Goal: Task Accomplishment & Management: Manage account settings

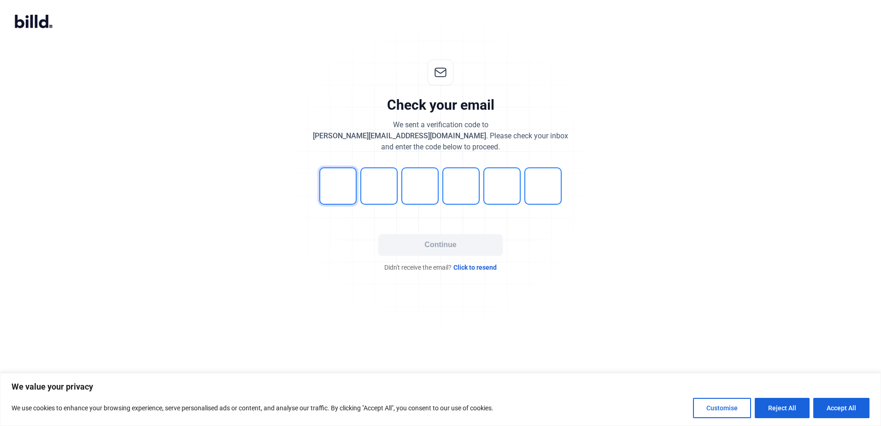
click at [327, 194] on input "tel" at bounding box center [337, 185] width 37 height 37
type input "0"
type input "1"
type input "2"
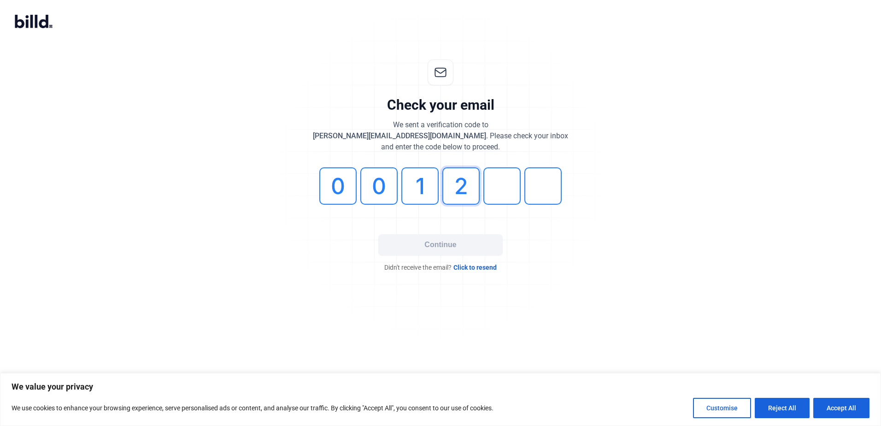
click at [463, 193] on input "2" at bounding box center [460, 185] width 37 height 37
type input "9"
type input "2"
type input "0"
click at [452, 246] on button "Continue" at bounding box center [440, 244] width 124 height 21
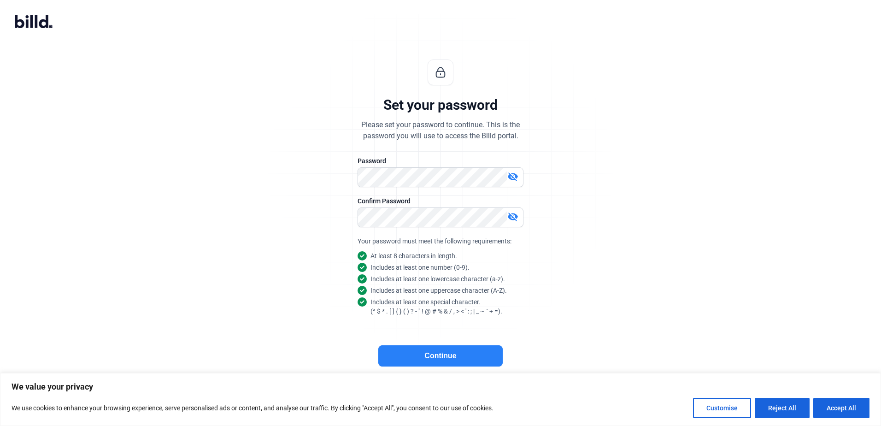
click at [403, 361] on button "Continue" at bounding box center [440, 355] width 124 height 21
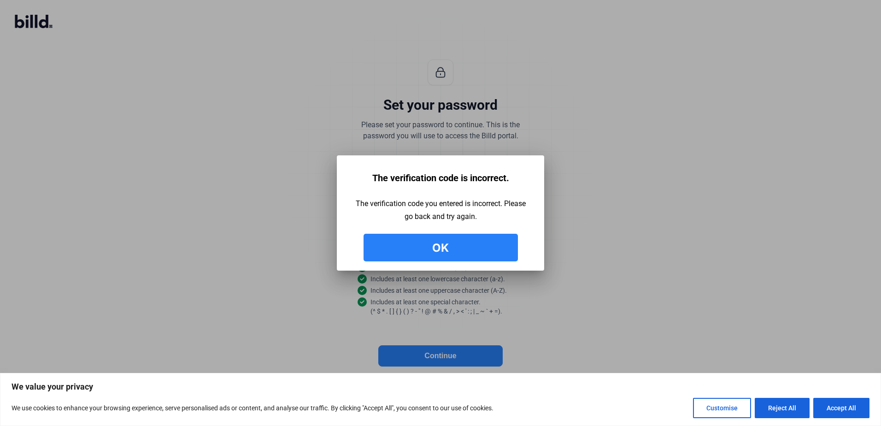
click at [447, 253] on button "Ok" at bounding box center [440, 248] width 154 height 28
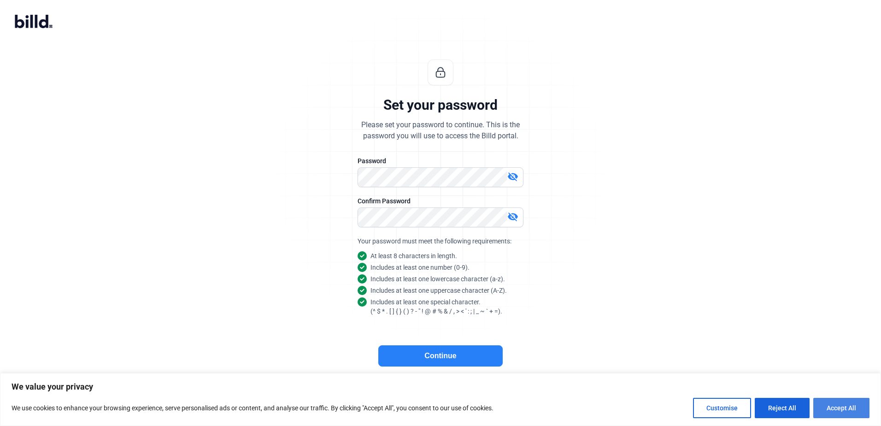
click at [829, 412] on button "Accept All" at bounding box center [841, 408] width 56 height 20
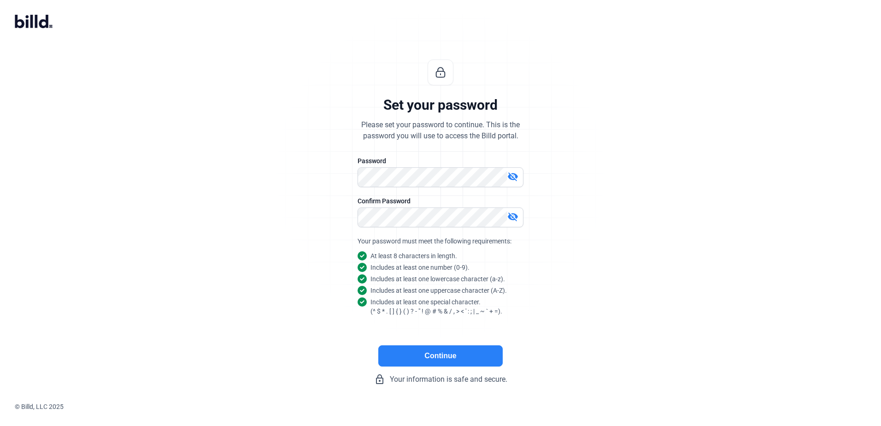
click at [456, 353] on button "Continue" at bounding box center [440, 355] width 124 height 21
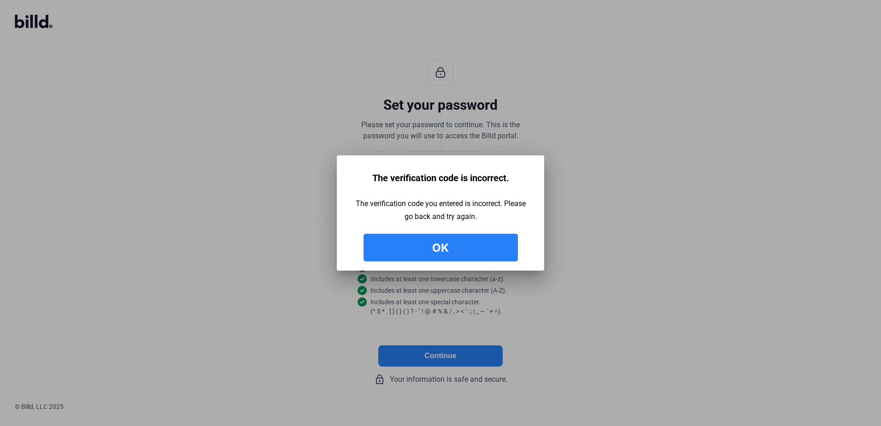
click at [448, 249] on button "Ok" at bounding box center [440, 248] width 154 height 28
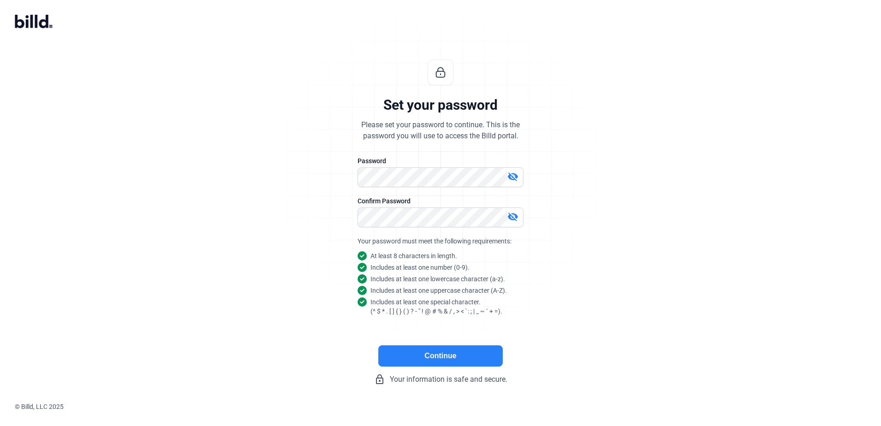
click at [441, 363] on button "Continue" at bounding box center [440, 355] width 124 height 21
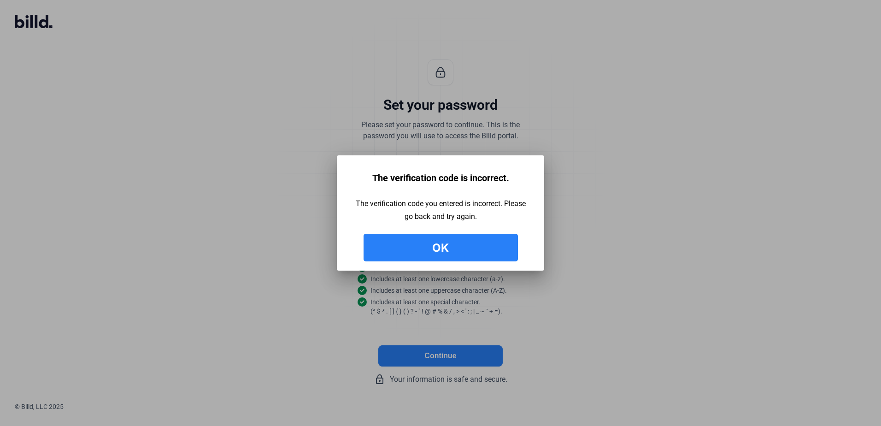
click at [454, 249] on button "Ok" at bounding box center [440, 248] width 154 height 28
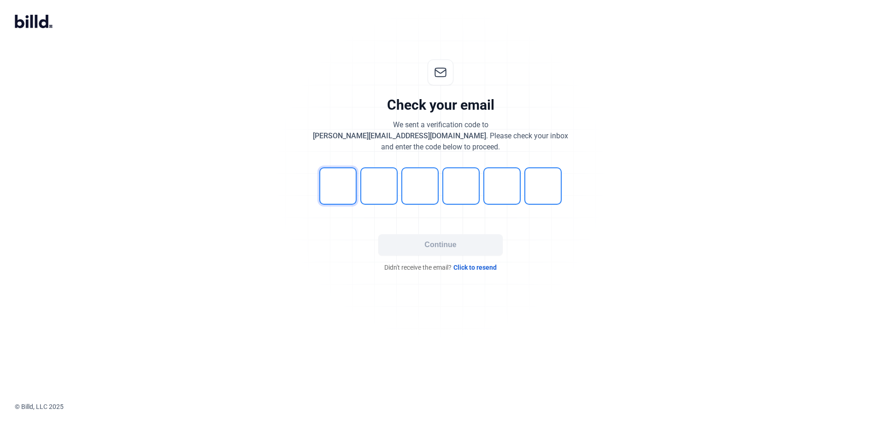
click at [346, 181] on input "tel" at bounding box center [337, 185] width 37 height 37
type input "2"
type input "7"
type input "1"
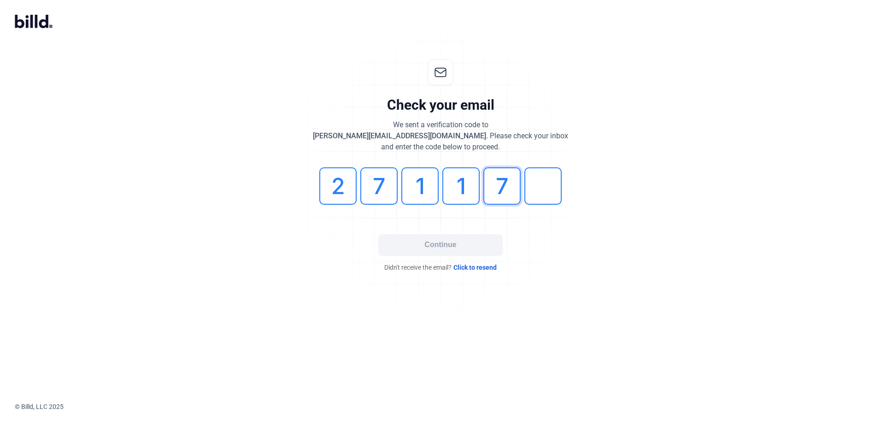
type input "7"
click at [520, 191] on input "7" at bounding box center [501, 185] width 37 height 37
type input "3"
type input "7"
click at [448, 242] on button "Continue" at bounding box center [440, 244] width 124 height 21
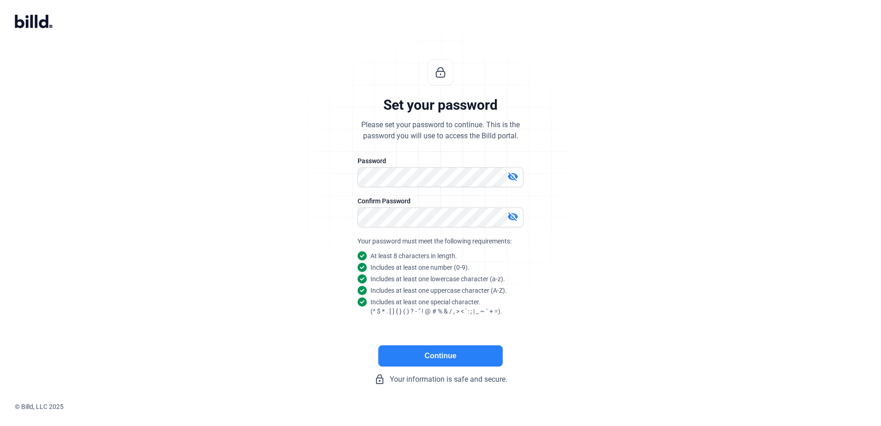
click at [438, 357] on button "Continue" at bounding box center [440, 355] width 124 height 21
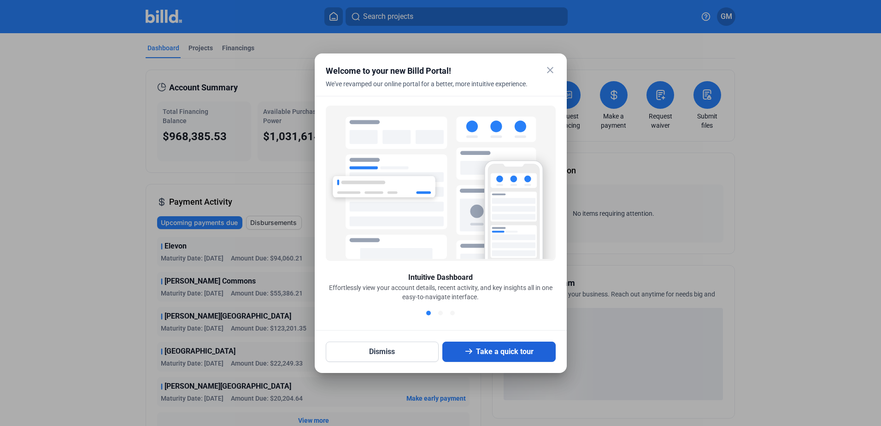
click at [455, 352] on button "Take a quick tour" at bounding box center [498, 351] width 113 height 20
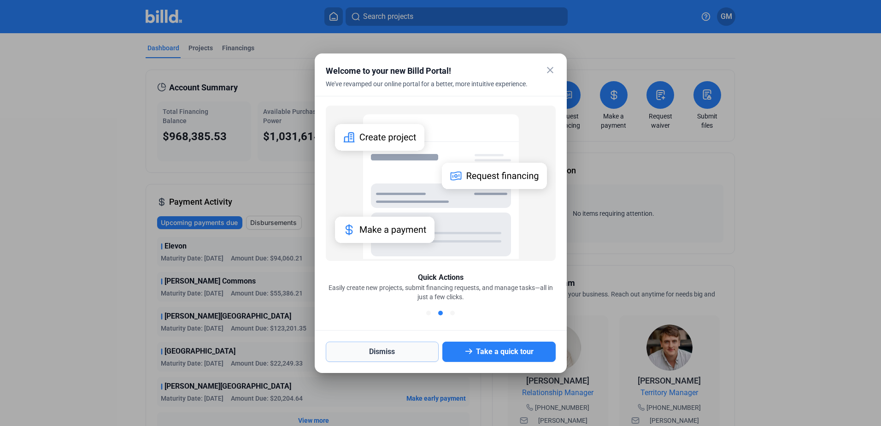
click at [364, 354] on button "Dismiss" at bounding box center [382, 351] width 113 height 20
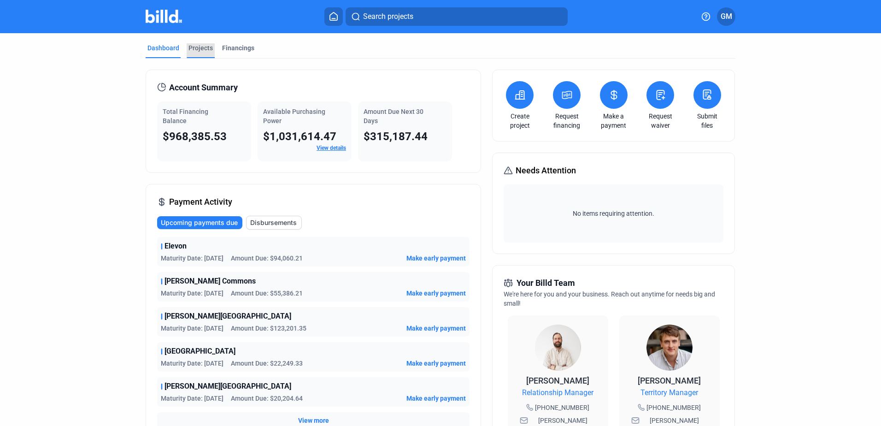
click at [199, 48] on div "Projects" at bounding box center [200, 47] width 24 height 9
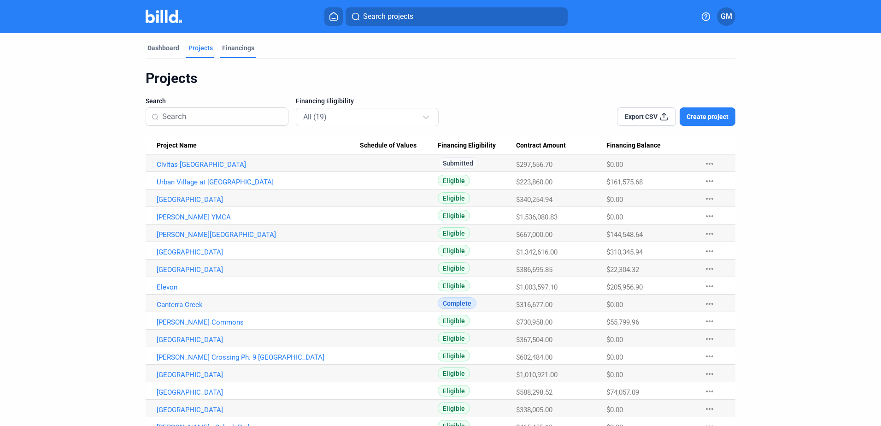
click at [223, 47] on div "Financings" at bounding box center [238, 47] width 32 height 9
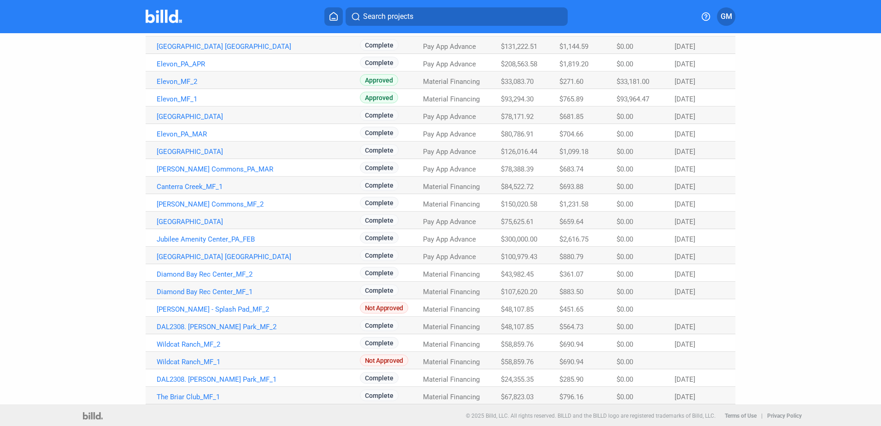
scroll to position [329, 0]
click at [840, 59] on div "Dashboard Projects Financings Financings Search Status All (33) Product All (33…" at bounding box center [440, 53] width 881 height 699
drag, startPoint x: 809, startPoint y: 0, endPoint x: 767, endPoint y: 137, distance: 142.8
click at [767, 137] on dashboard "Dashboard Projects Financings Financings Search Status All (33) Product All (33…" at bounding box center [440, 53] width 793 height 699
